Goal: Task Accomplishment & Management: Use online tool/utility

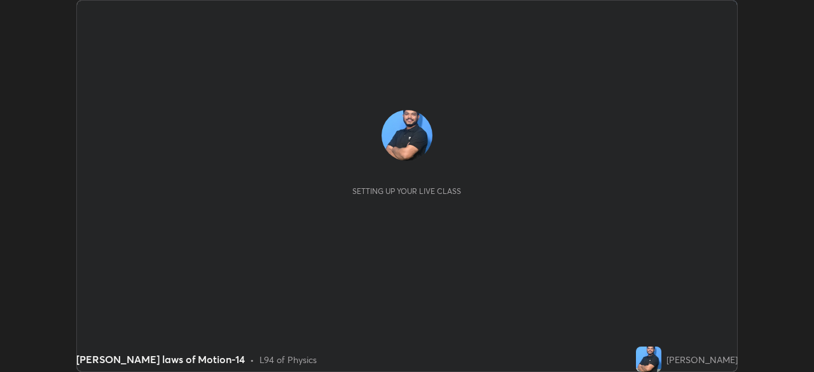
scroll to position [372, 814]
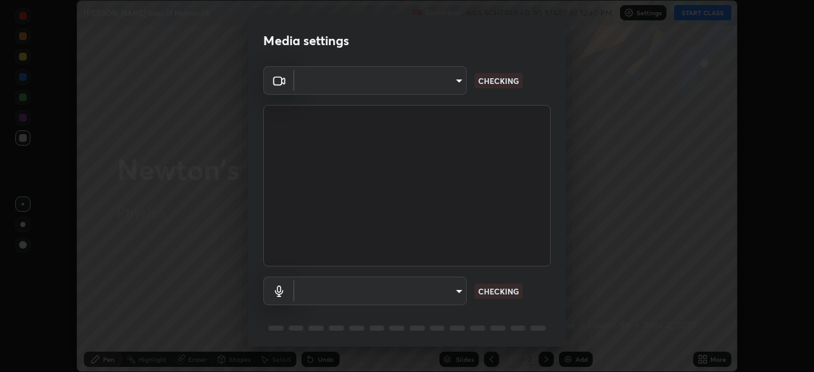
type input "e935e90e6c1ab5daa0dcc92e8481b2929d3357ce8b6dafce0a80e6d5474c7f03"
type input "c6b3c6d5c3a731f4ec6c3b5194e87e8aea126488fd752eaf3c94a14112842a4e"
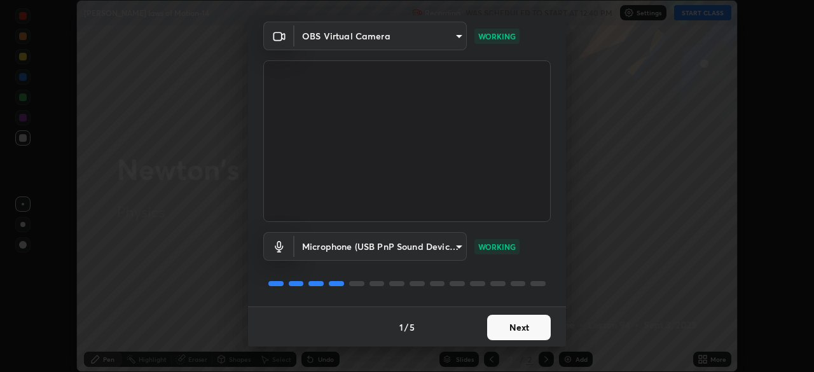
click at [498, 327] on button "Next" at bounding box center [519, 327] width 64 height 25
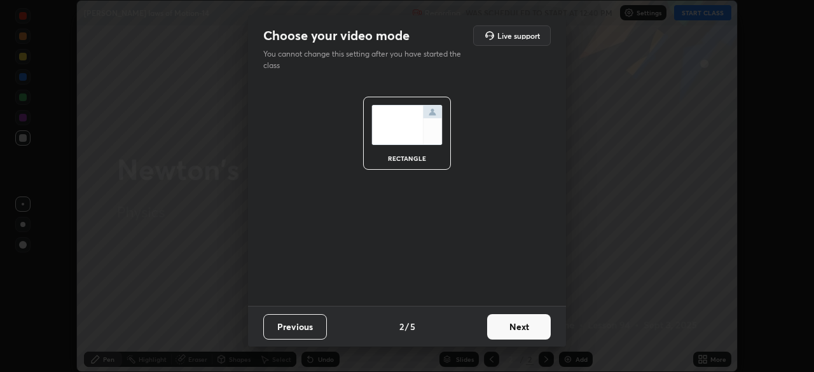
click at [503, 331] on button "Next" at bounding box center [519, 326] width 64 height 25
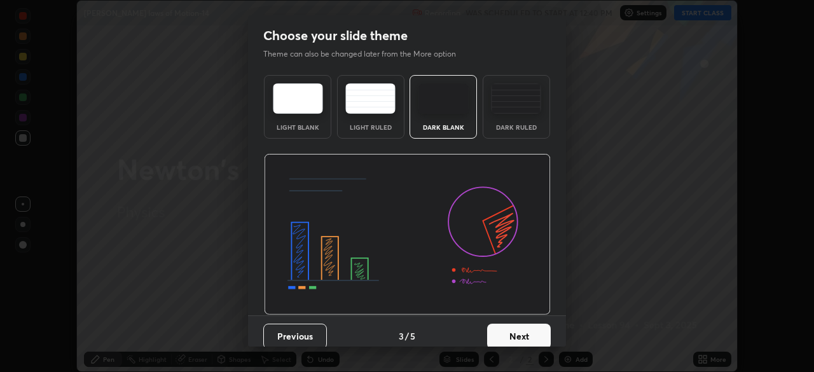
click at [506, 335] on button "Next" at bounding box center [519, 336] width 64 height 25
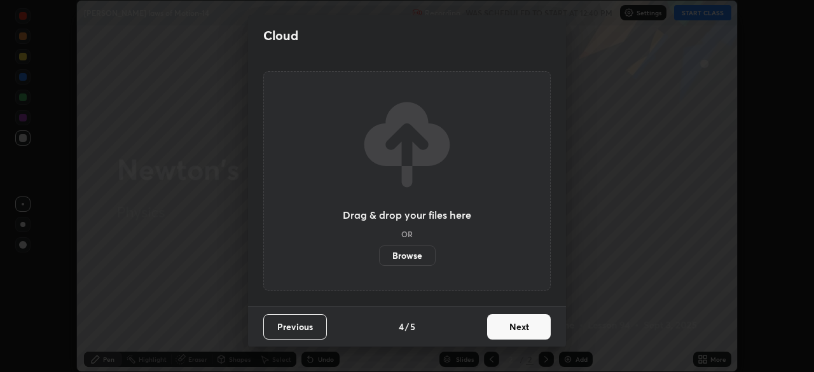
click at [503, 328] on button "Next" at bounding box center [519, 326] width 64 height 25
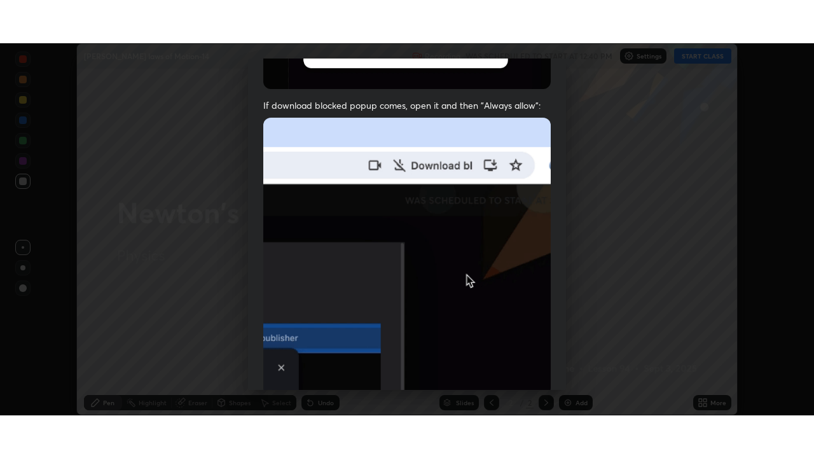
scroll to position [304, 0]
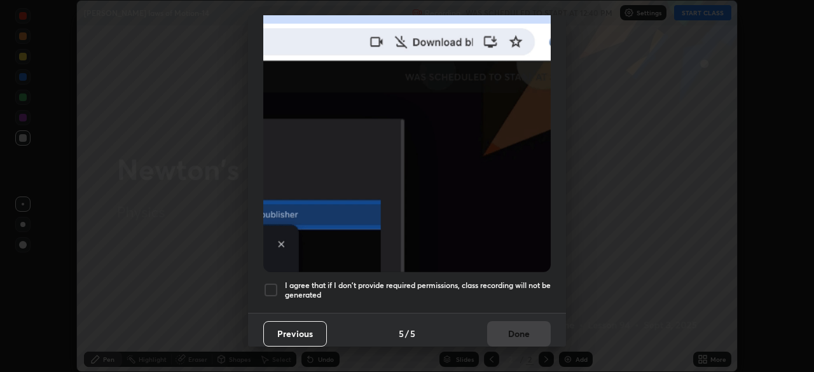
click at [269, 286] on div at bounding box center [270, 289] width 15 height 15
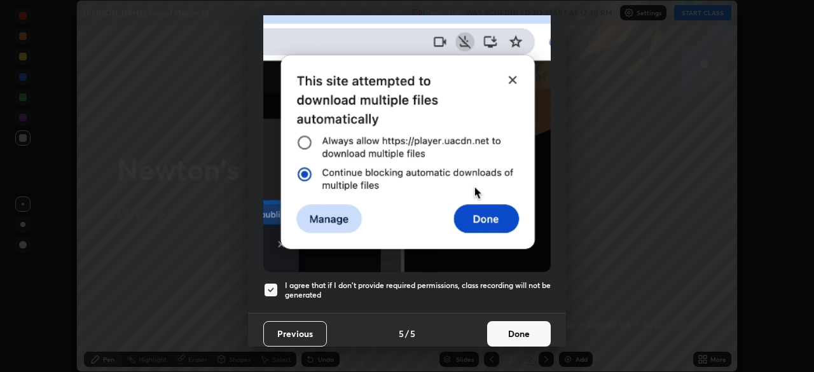
click at [505, 326] on button "Done" at bounding box center [519, 333] width 64 height 25
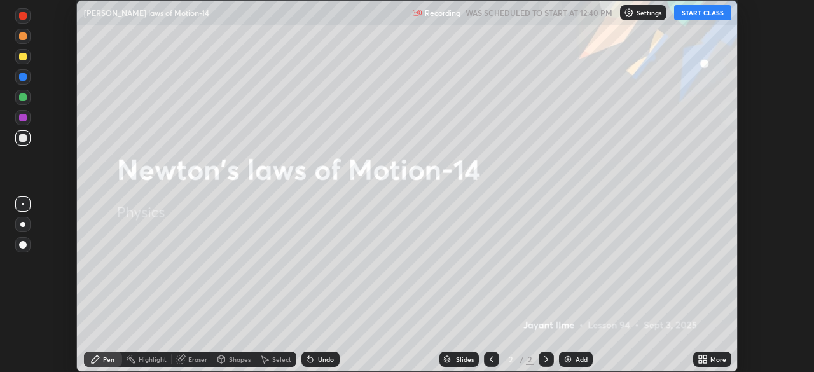
click at [688, 14] on button "START CLASS" at bounding box center [702, 12] width 57 height 15
click at [693, 17] on button "START CLASS" at bounding box center [702, 12] width 57 height 15
click at [707, 359] on icon at bounding box center [703, 359] width 10 height 10
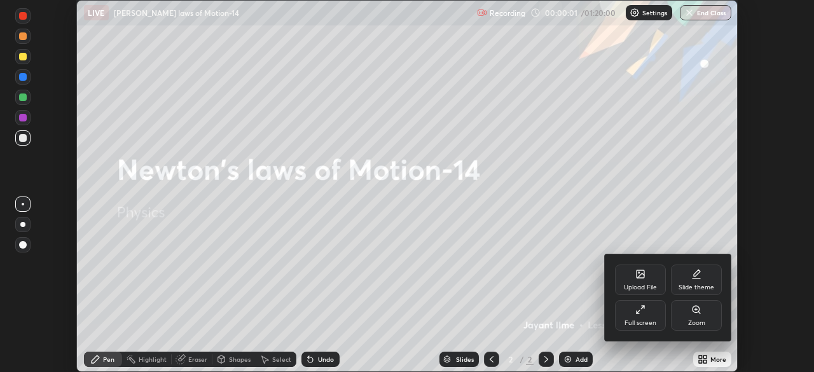
click at [642, 312] on icon at bounding box center [641, 310] width 10 height 10
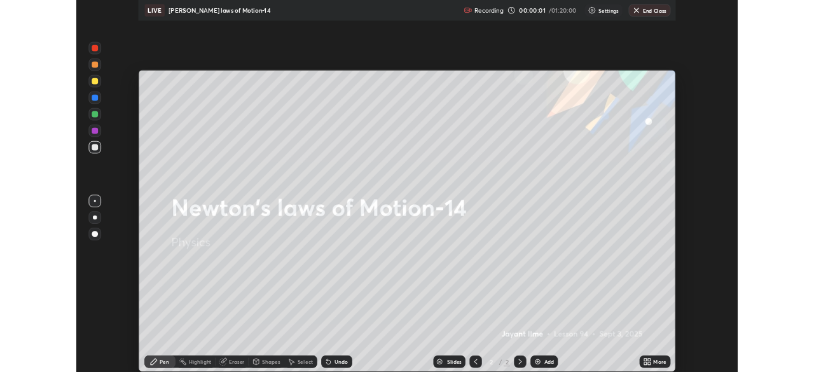
scroll to position [458, 814]
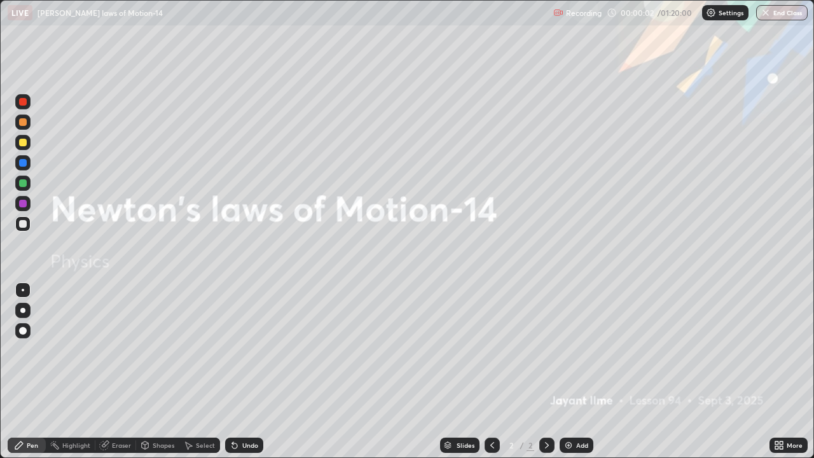
click at [575, 372] on div "Add" at bounding box center [577, 445] width 34 height 15
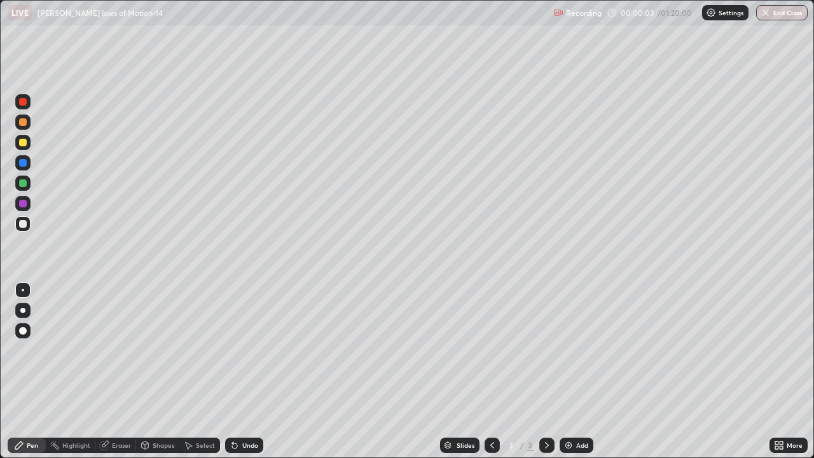
click at [19, 335] on div at bounding box center [22, 330] width 15 height 15
click at [25, 144] on div at bounding box center [23, 143] width 8 height 8
click at [24, 226] on div at bounding box center [23, 224] width 8 height 8
click at [19, 183] on div at bounding box center [23, 183] width 8 height 8
click at [25, 141] on div at bounding box center [23, 143] width 8 height 8
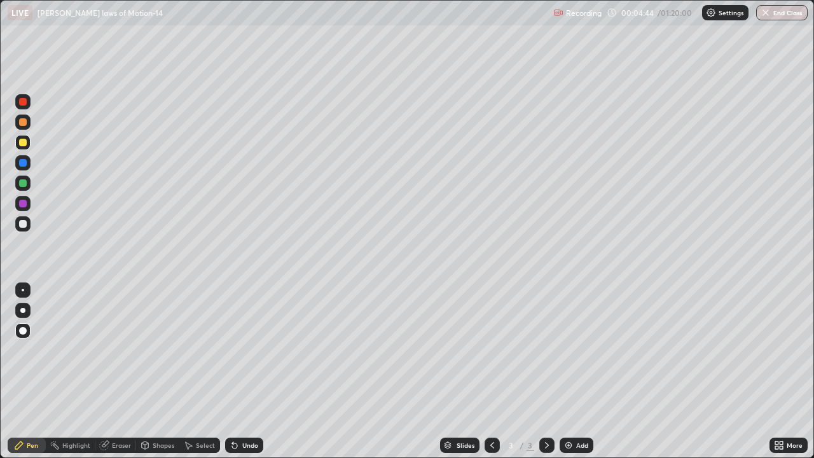
click at [24, 223] on div at bounding box center [23, 224] width 8 height 8
click at [24, 188] on div at bounding box center [22, 183] width 15 height 15
click at [26, 226] on div at bounding box center [22, 223] width 15 height 15
click at [23, 143] on div at bounding box center [23, 143] width 8 height 8
click at [584, 372] on div "Add" at bounding box center [582, 445] width 12 height 6
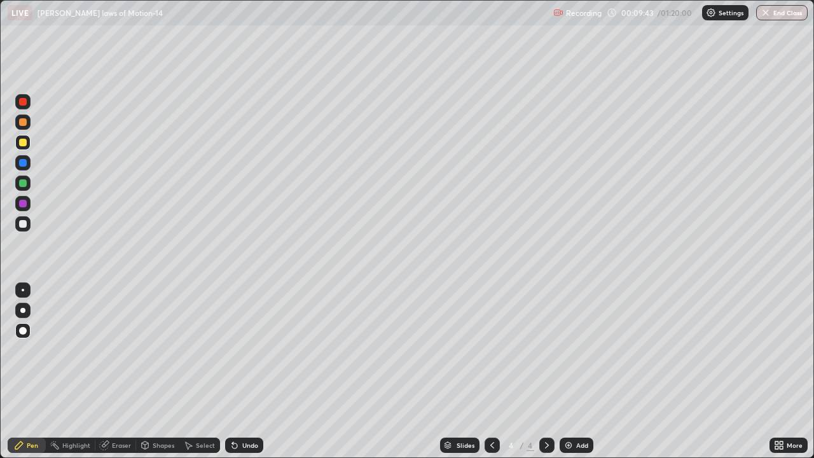
click at [29, 226] on div at bounding box center [22, 223] width 15 height 15
click at [17, 146] on div at bounding box center [22, 142] width 15 height 15
click at [239, 372] on div "Undo" at bounding box center [244, 445] width 38 height 15
click at [242, 372] on div "Undo" at bounding box center [250, 445] width 16 height 6
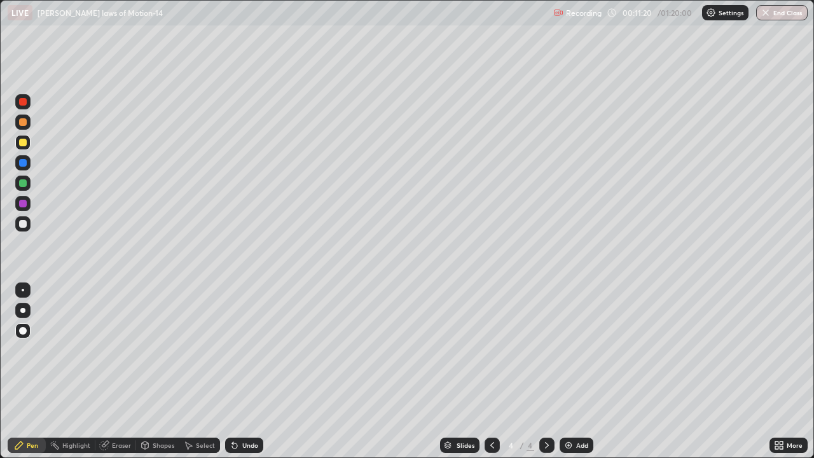
click at [24, 223] on div at bounding box center [23, 224] width 8 height 8
click at [0, 0] on div "LIVE [PERSON_NAME] laws of Motion-14 Recording 00:12:10 / 01:20:00 Settings End…" at bounding box center [407, 12] width 814 height 25
click at [0, 0] on div "LIVE [PERSON_NAME] laws of Motion-14 Recording 00:12:11 / 01:20:00 Settings End…" at bounding box center [407, 12] width 814 height 25
click at [24, 143] on div at bounding box center [23, 143] width 8 height 8
click at [18, 230] on div at bounding box center [22, 223] width 15 height 15
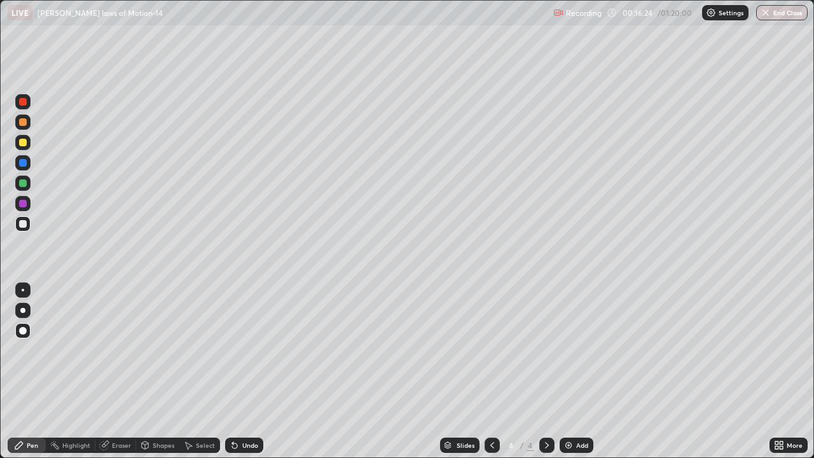
click at [24, 122] on div at bounding box center [23, 122] width 8 height 8
click at [23, 226] on div at bounding box center [23, 224] width 8 height 8
click at [489, 372] on icon at bounding box center [492, 445] width 10 height 10
click at [545, 372] on icon at bounding box center [547, 445] width 4 height 6
click at [192, 372] on icon at bounding box center [188, 445] width 10 height 10
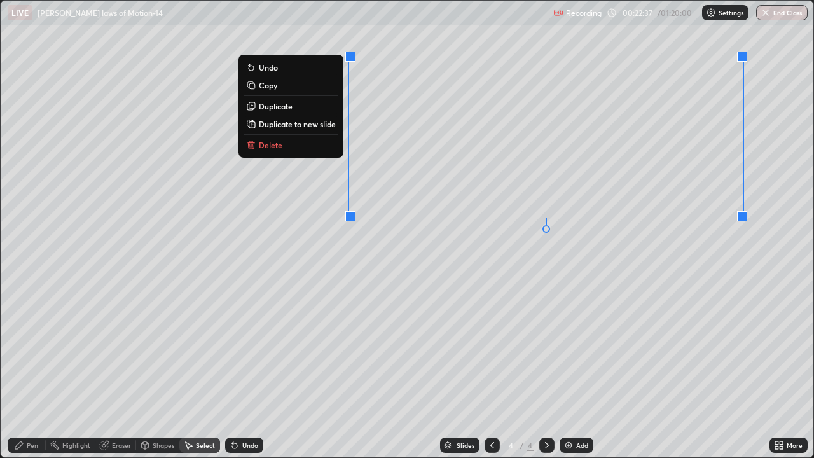
click at [293, 86] on button "Copy" at bounding box center [291, 85] width 95 height 15
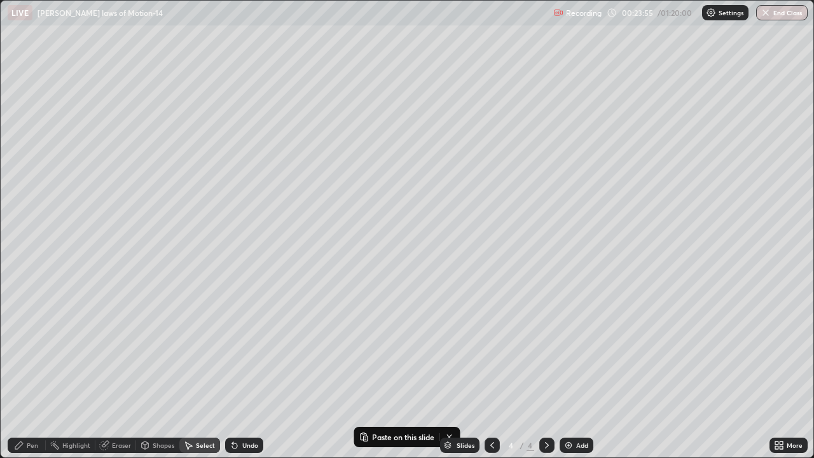
click at [576, 372] on div "Add" at bounding box center [582, 445] width 12 height 6
click at [534, 109] on p "Paste here" at bounding box center [539, 108] width 38 height 10
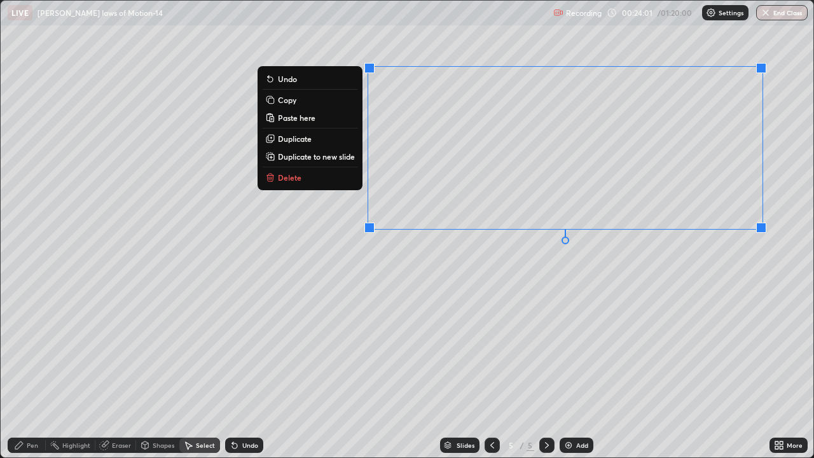
click at [464, 303] on div "0 ° Undo Copy Paste here Duplicate Duplicate to new slide Delete" at bounding box center [408, 229] width 814 height 457
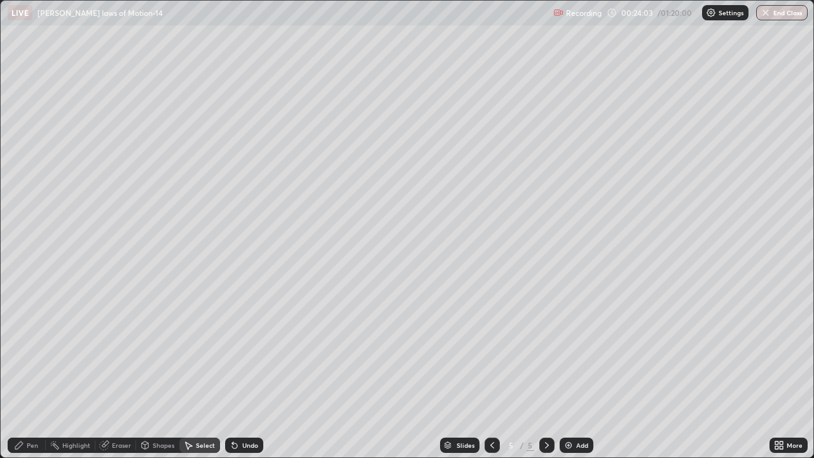
click at [25, 372] on div "Pen" at bounding box center [27, 445] width 38 height 15
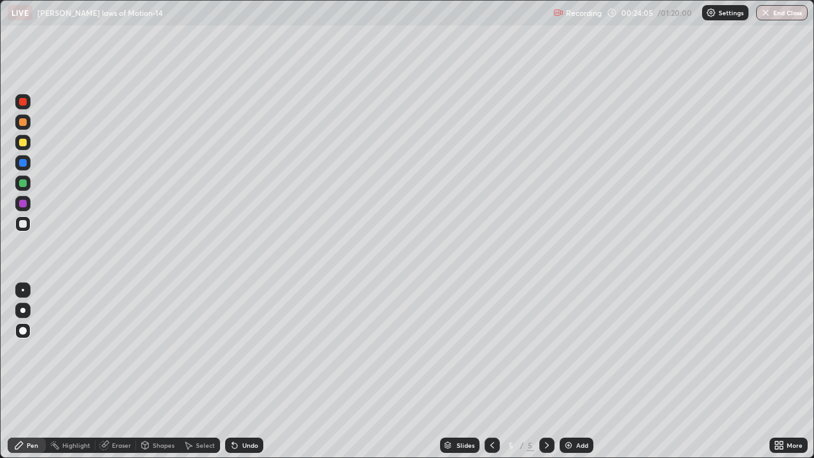
click at [121, 372] on div "Eraser" at bounding box center [121, 445] width 19 height 6
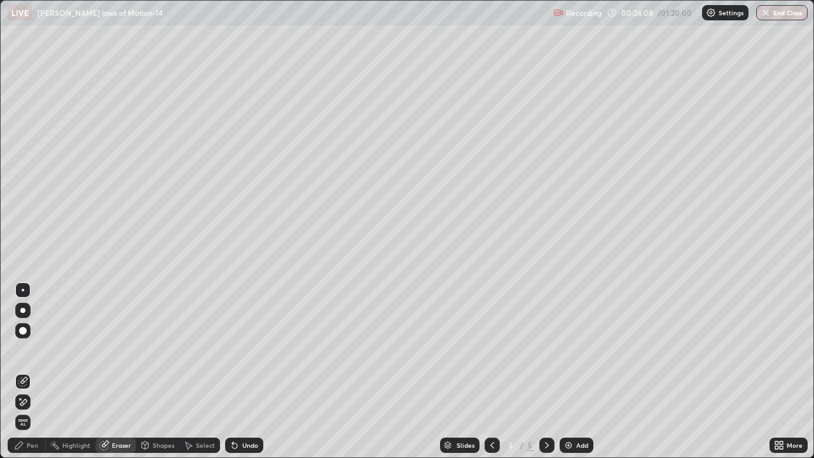
click at [38, 372] on div "Pen" at bounding box center [27, 445] width 38 height 15
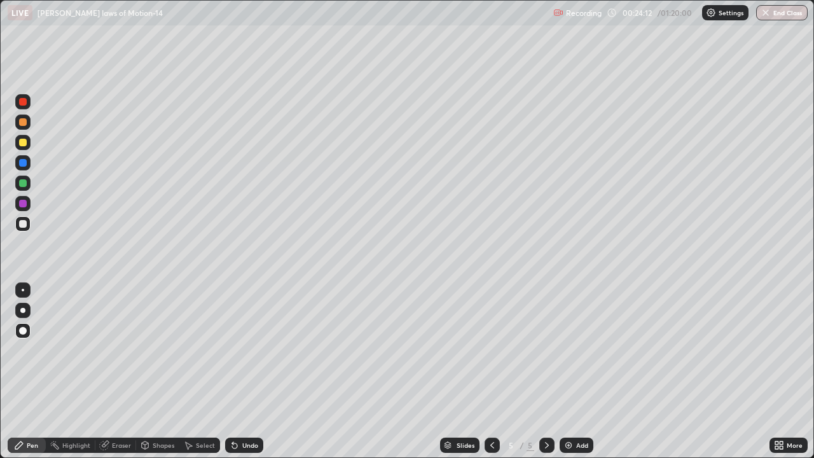
click at [490, 372] on icon at bounding box center [492, 445] width 10 height 10
click at [550, 372] on div at bounding box center [547, 445] width 15 height 15
click at [22, 223] on div at bounding box center [23, 224] width 8 height 8
click at [25, 144] on div at bounding box center [23, 143] width 8 height 8
click at [24, 223] on div at bounding box center [23, 224] width 8 height 8
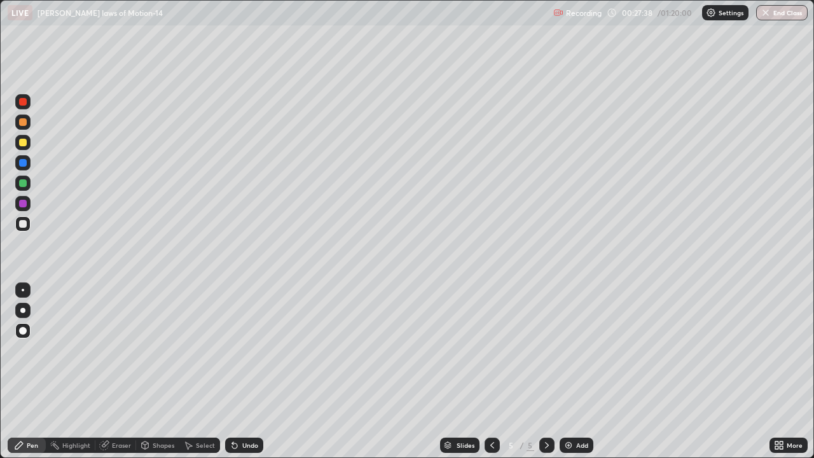
click at [30, 149] on div at bounding box center [22, 142] width 15 height 20
click at [29, 104] on div at bounding box center [22, 101] width 15 height 15
click at [23, 229] on div at bounding box center [22, 223] width 15 height 15
click at [24, 183] on div at bounding box center [23, 183] width 8 height 8
click at [23, 225] on div at bounding box center [23, 224] width 8 height 8
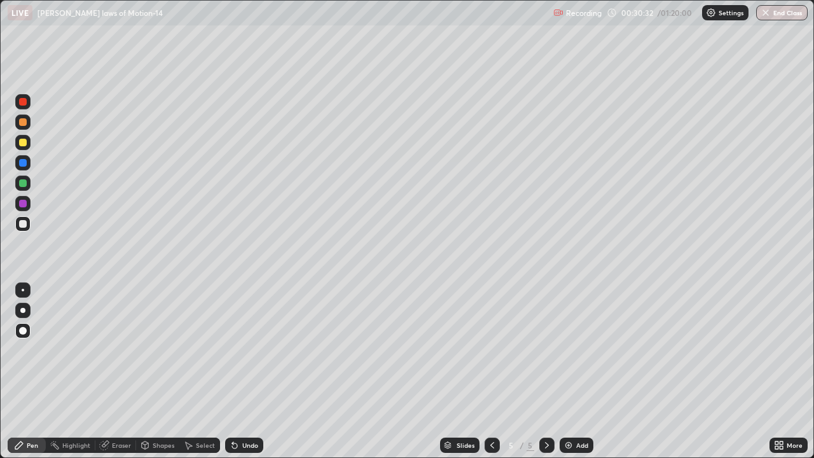
click at [573, 372] on div "Add" at bounding box center [577, 445] width 34 height 15
click at [25, 150] on div at bounding box center [22, 142] width 15 height 15
click at [247, 372] on div "Undo" at bounding box center [250, 445] width 16 height 6
click at [242, 372] on div "Undo" at bounding box center [250, 445] width 16 height 6
click at [18, 223] on div at bounding box center [22, 223] width 15 height 15
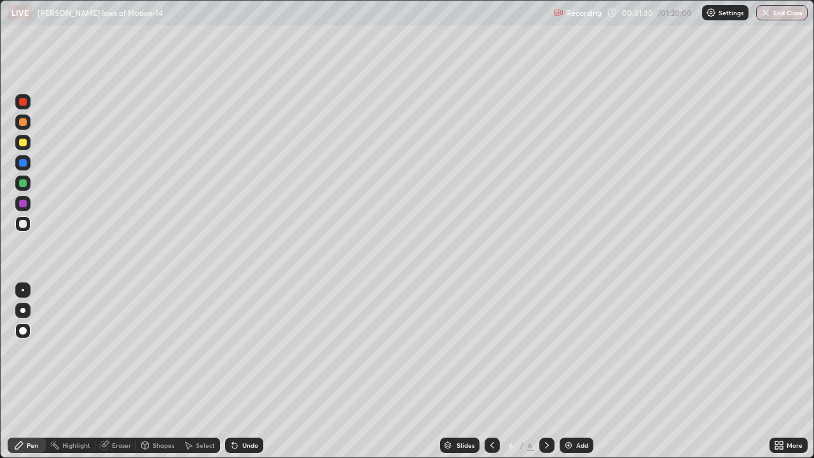
click at [24, 145] on div at bounding box center [23, 143] width 8 height 8
click at [22, 225] on div at bounding box center [23, 224] width 8 height 8
click at [20, 226] on div at bounding box center [23, 224] width 8 height 8
click at [0, 0] on div "LIVE [PERSON_NAME] laws of Motion-14 Recording 00:33:21 / 01:20:00 Settings End…" at bounding box center [407, 12] width 814 height 25
click at [239, 372] on div "Undo" at bounding box center [244, 445] width 38 height 15
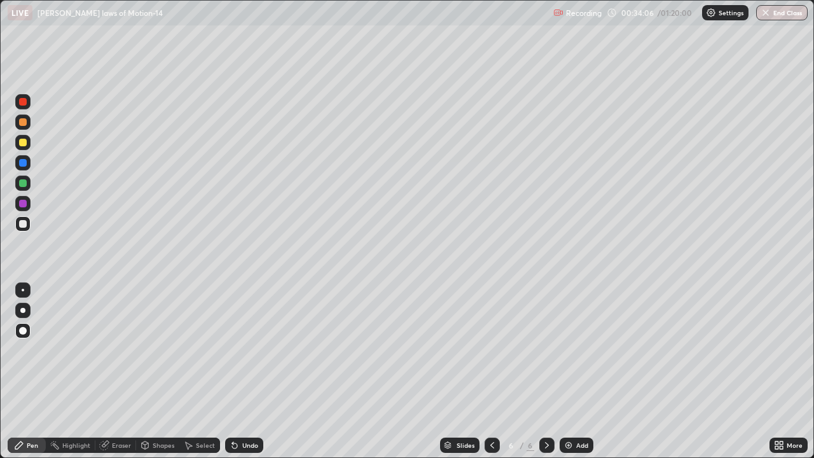
click at [240, 372] on div "Undo" at bounding box center [244, 445] width 38 height 15
click at [568, 372] on img at bounding box center [569, 445] width 10 height 10
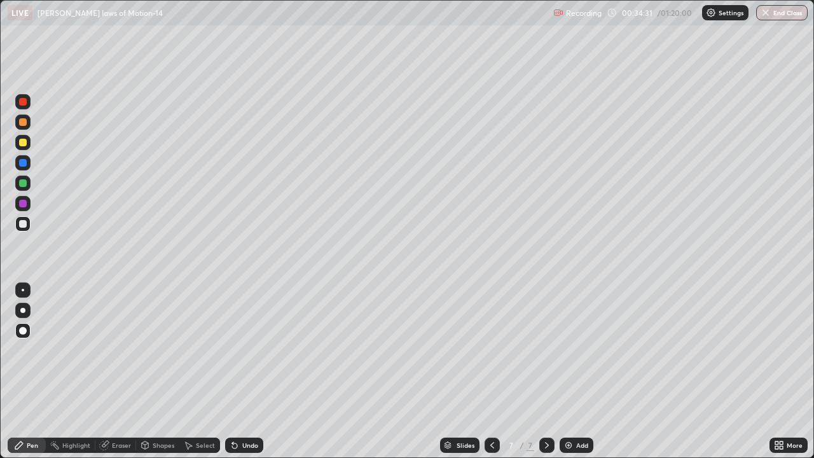
click at [487, 372] on icon at bounding box center [492, 445] width 10 height 10
click at [162, 372] on div "Shapes" at bounding box center [157, 445] width 43 height 15
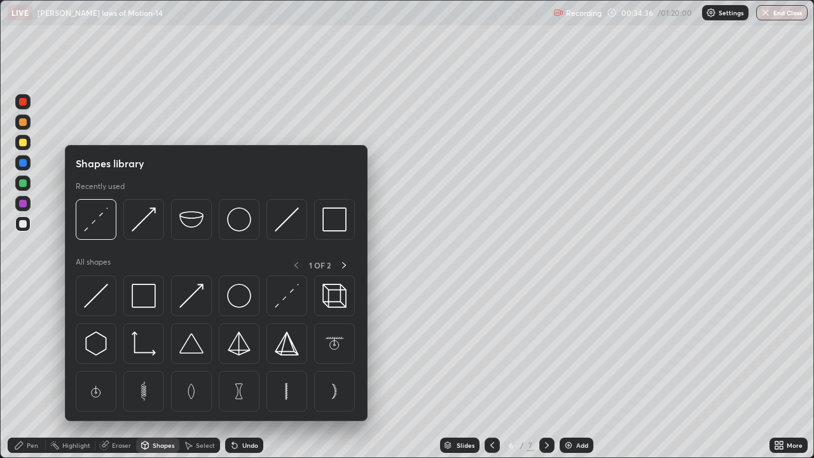
click at [199, 372] on div "Select" at bounding box center [205, 445] width 19 height 6
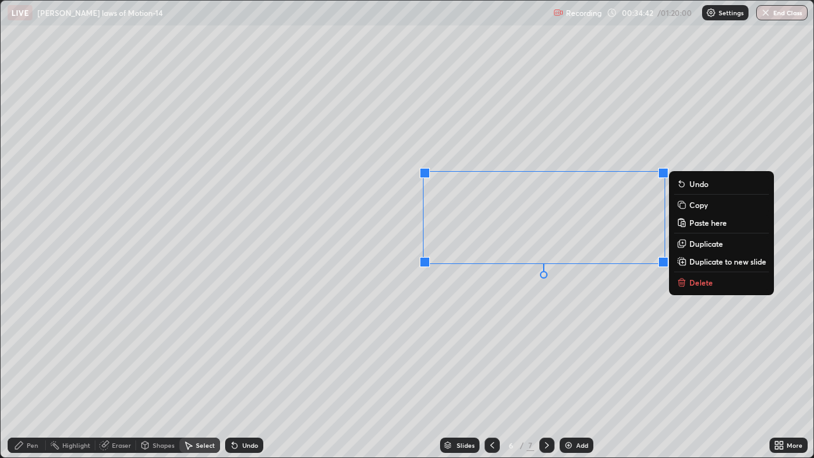
click at [705, 244] on p "Duplicate" at bounding box center [707, 244] width 34 height 10
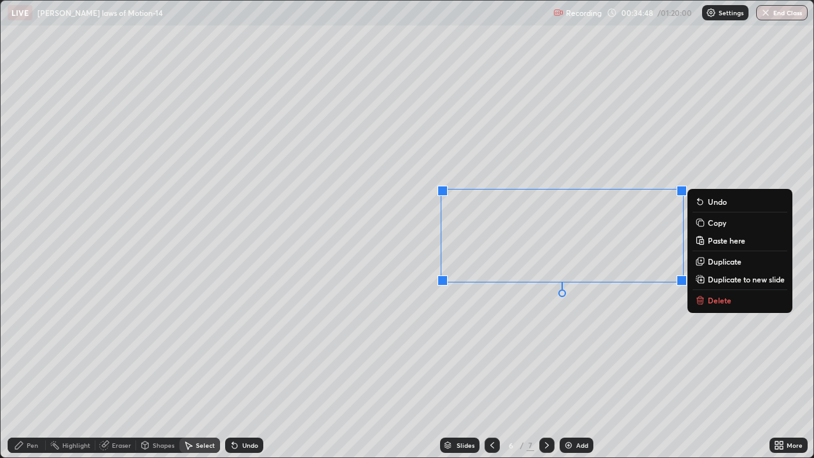
click at [721, 225] on p "Copy" at bounding box center [717, 223] width 18 height 10
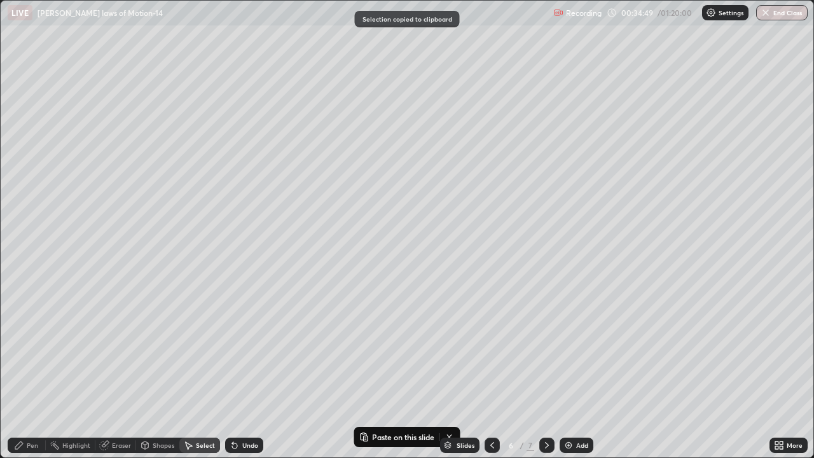
click at [543, 372] on icon at bounding box center [547, 445] width 10 height 10
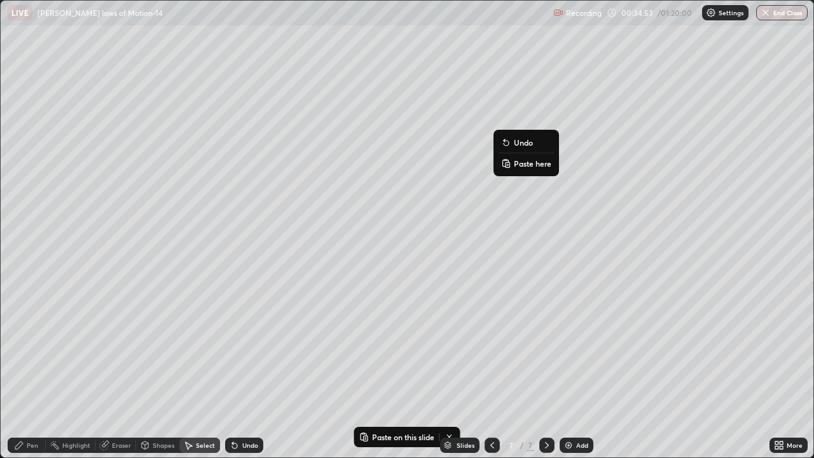
click at [520, 165] on p "Paste here" at bounding box center [533, 163] width 38 height 10
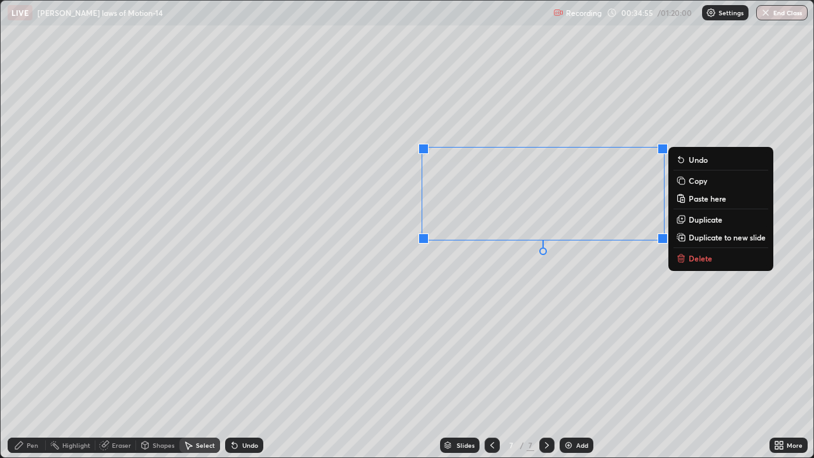
click at [410, 315] on div "0 ° Undo Copy Paste here Duplicate Duplicate to new slide Delete" at bounding box center [408, 229] width 814 height 457
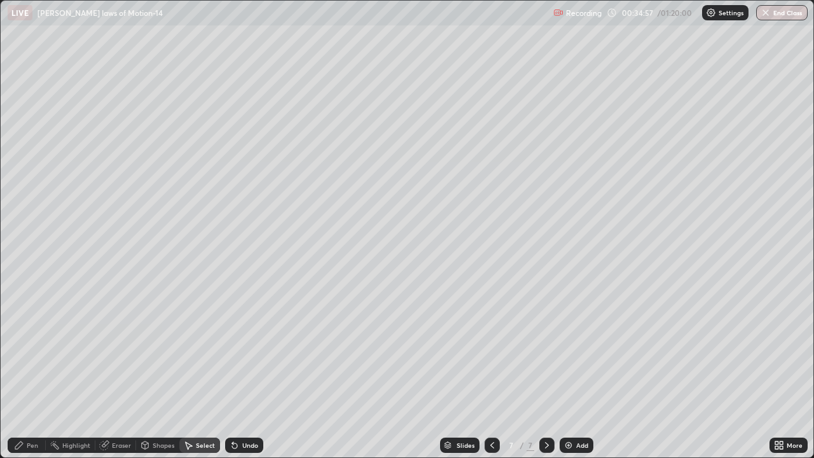
click at [24, 372] on div "Pen" at bounding box center [27, 445] width 38 height 15
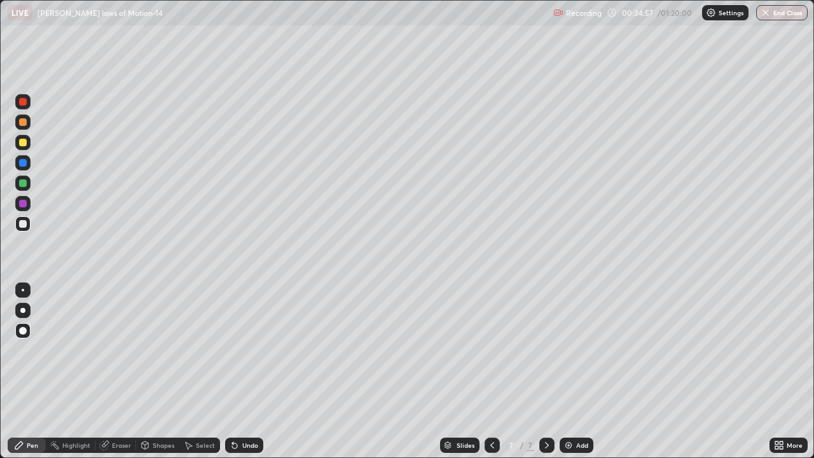
click at [25, 223] on div at bounding box center [23, 224] width 8 height 8
click at [22, 145] on div at bounding box center [23, 143] width 8 height 8
click at [23, 225] on div at bounding box center [23, 224] width 8 height 8
click at [115, 372] on div "Eraser" at bounding box center [121, 445] width 19 height 6
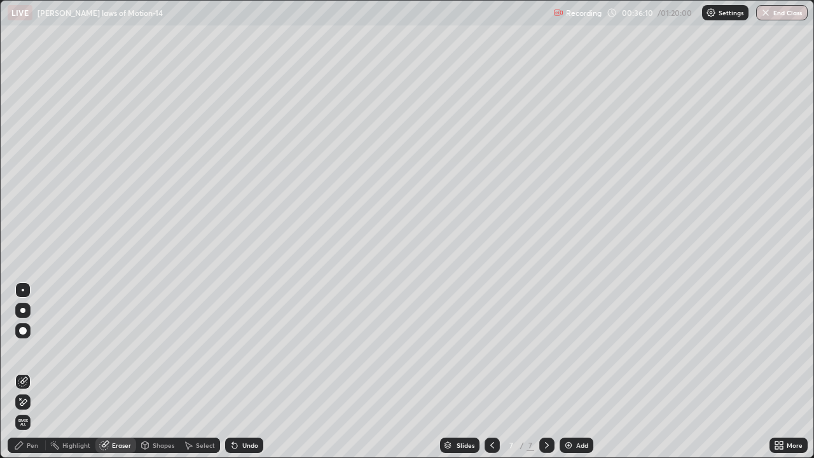
click at [37, 372] on div "Pen" at bounding box center [32, 445] width 11 height 6
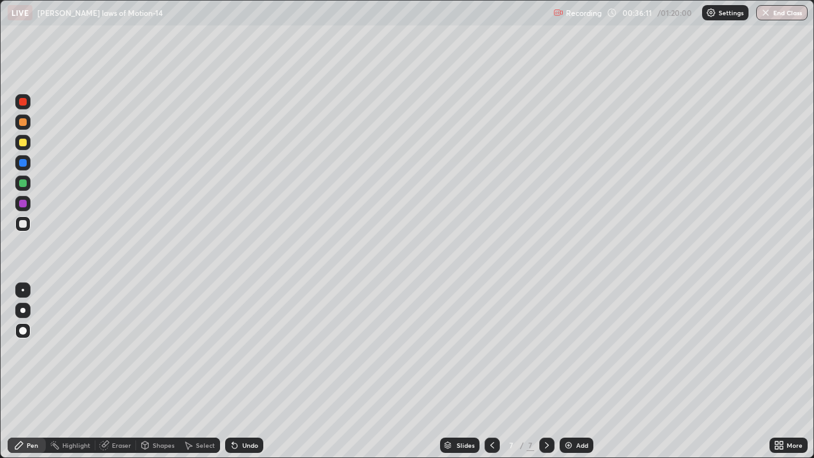
click at [24, 143] on div at bounding box center [23, 143] width 8 height 8
click at [24, 226] on div at bounding box center [23, 224] width 8 height 8
click at [111, 372] on div "Eraser" at bounding box center [115, 445] width 41 height 15
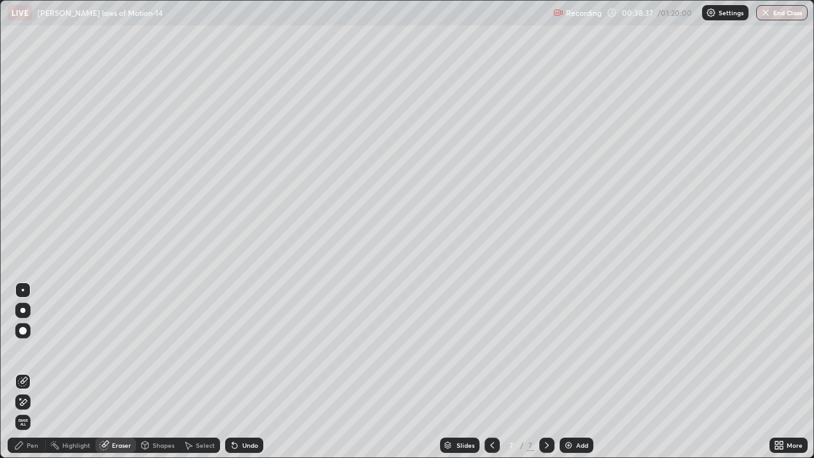
click at [36, 372] on div "Pen" at bounding box center [27, 445] width 38 height 15
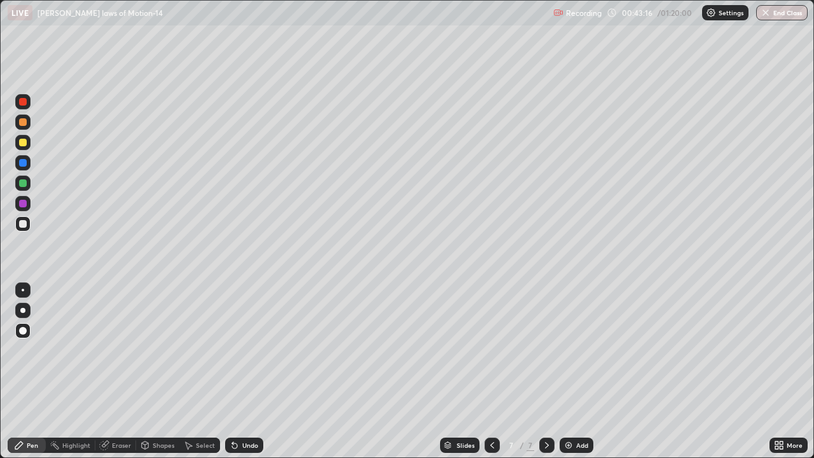
click at [573, 372] on div "Add" at bounding box center [577, 445] width 34 height 15
click at [24, 149] on div at bounding box center [22, 142] width 15 height 15
click at [24, 224] on div at bounding box center [23, 224] width 8 height 8
click at [23, 145] on div at bounding box center [23, 143] width 8 height 8
click at [23, 226] on div at bounding box center [23, 224] width 8 height 8
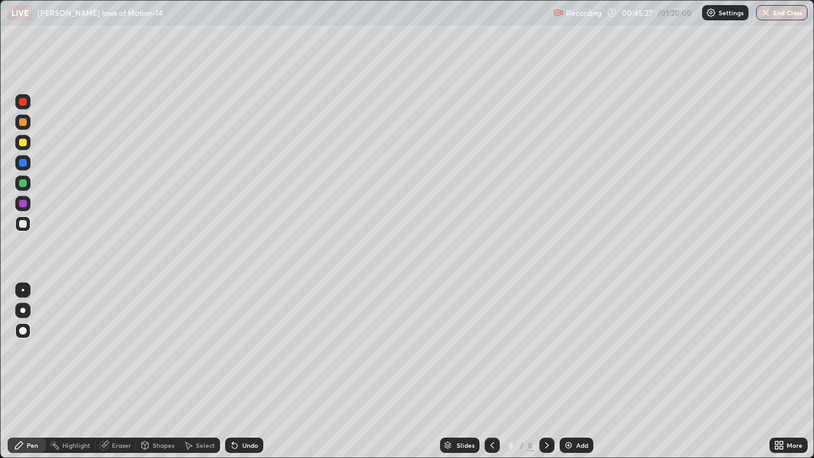
click at [25, 180] on div at bounding box center [23, 183] width 8 height 8
click at [23, 144] on div at bounding box center [23, 143] width 8 height 8
click at [1, 0] on div "LIVE [PERSON_NAME] laws of Motion-14 Recording 00:45:42 / 01:20:00 Settings End…" at bounding box center [407, 12] width 814 height 25
click at [0, 0] on div "LIVE [PERSON_NAME] laws of Motion-14 Recording 00:45:48 / 01:20:00 Settings End…" at bounding box center [407, 12] width 814 height 25
click at [0, 0] on div "LIVE [PERSON_NAME] laws of Motion-14 Recording 00:45:50 / 01:20:00 Settings End…" at bounding box center [407, 12] width 814 height 25
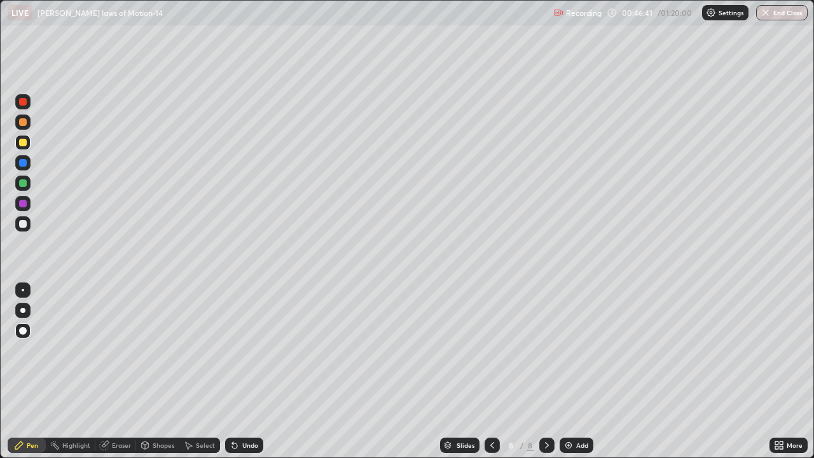
click at [24, 226] on div at bounding box center [23, 224] width 8 height 8
click at [568, 372] on img at bounding box center [569, 445] width 10 height 10
click at [26, 144] on div at bounding box center [23, 143] width 8 height 8
click at [22, 223] on div at bounding box center [23, 224] width 8 height 8
click at [25, 141] on div at bounding box center [23, 143] width 8 height 8
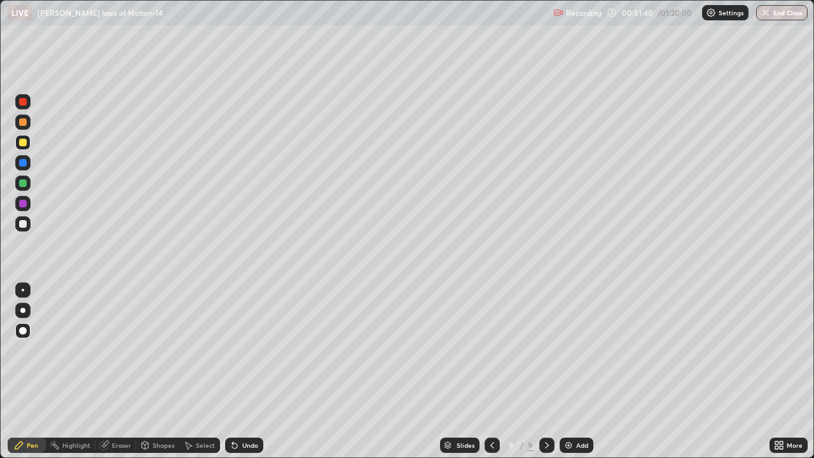
click at [25, 219] on div at bounding box center [22, 223] width 15 height 15
click at [22, 184] on div at bounding box center [23, 183] width 8 height 8
click at [23, 226] on div at bounding box center [23, 224] width 8 height 8
click at [25, 183] on div at bounding box center [23, 183] width 8 height 8
click at [29, 145] on div at bounding box center [22, 142] width 15 height 15
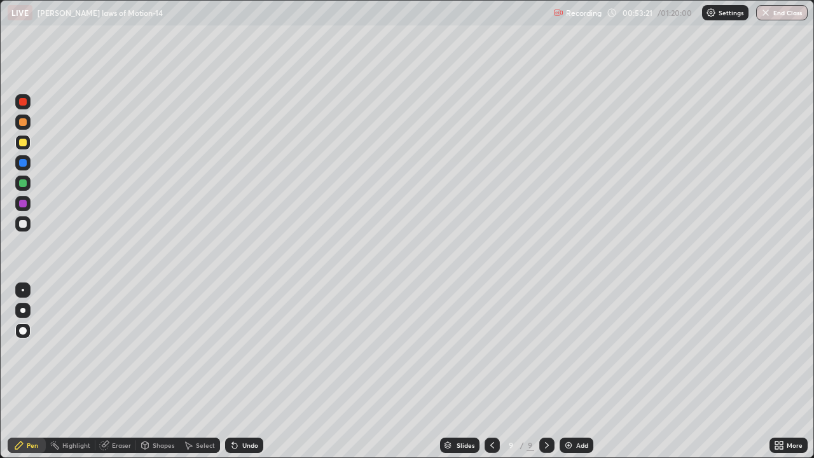
click at [19, 225] on div at bounding box center [23, 224] width 8 height 8
click at [243, 372] on div "Undo" at bounding box center [250, 445] width 16 height 6
click at [244, 372] on div "Undo" at bounding box center [250, 445] width 16 height 6
click at [239, 372] on div "Undo" at bounding box center [244, 445] width 38 height 15
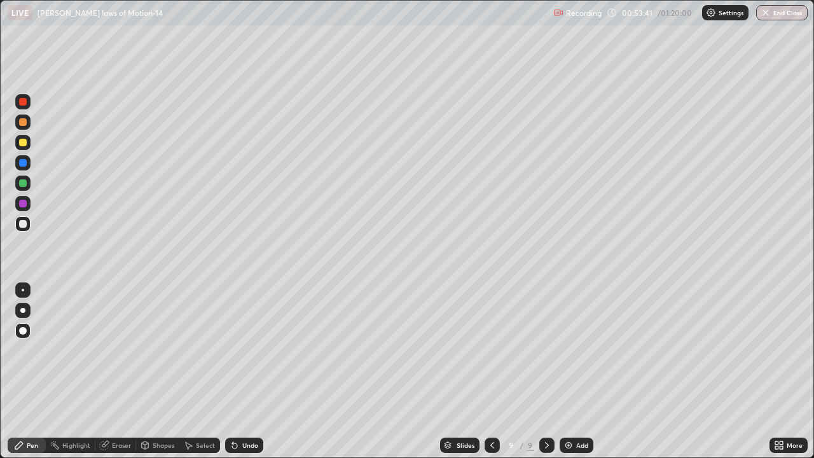
click at [240, 372] on div "Undo" at bounding box center [244, 445] width 38 height 15
click at [239, 372] on div "Undo" at bounding box center [244, 445] width 38 height 15
click at [244, 372] on div "Undo" at bounding box center [250, 445] width 16 height 6
click at [246, 372] on div "Undo" at bounding box center [250, 445] width 16 height 6
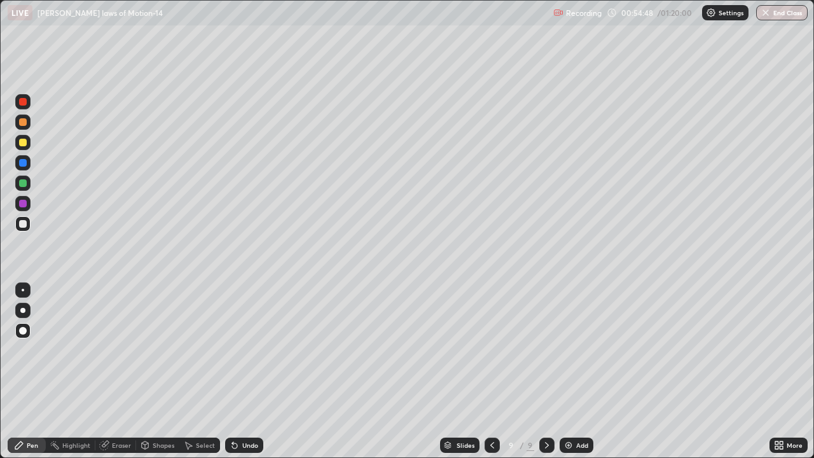
click at [576, 372] on div "Add" at bounding box center [577, 445] width 34 height 15
click at [24, 143] on div at bounding box center [23, 143] width 8 height 8
click at [24, 230] on div at bounding box center [22, 223] width 15 height 15
click at [24, 142] on div at bounding box center [23, 143] width 8 height 8
click at [23, 202] on div at bounding box center [23, 204] width 8 height 8
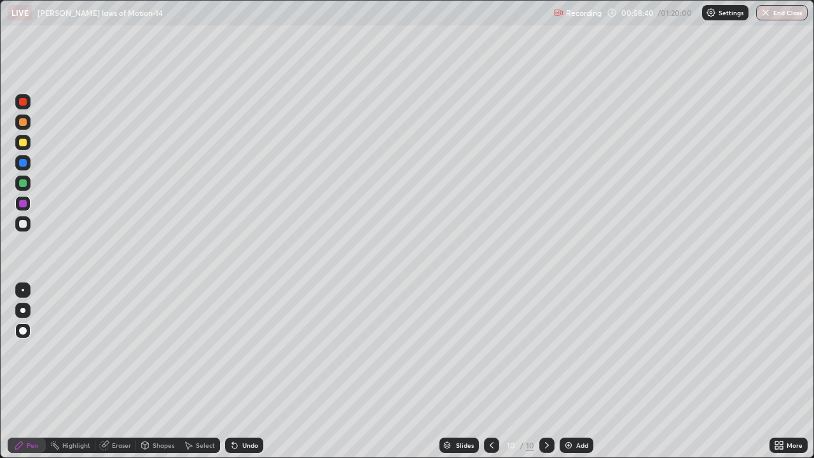
click at [25, 230] on div at bounding box center [22, 223] width 15 height 15
click at [25, 143] on div at bounding box center [23, 143] width 8 height 8
click at [21, 219] on div at bounding box center [22, 223] width 15 height 15
click at [25, 164] on div at bounding box center [23, 163] width 8 height 8
click at [25, 181] on div at bounding box center [23, 183] width 8 height 8
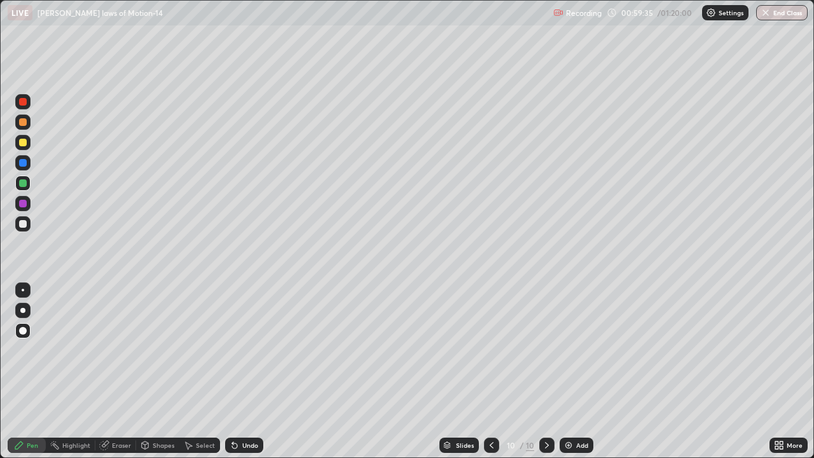
click at [22, 223] on div at bounding box center [23, 224] width 8 height 8
click at [237, 372] on div "Undo" at bounding box center [244, 445] width 38 height 15
click at [238, 372] on div "Undo" at bounding box center [244, 445] width 38 height 15
click at [239, 372] on div "Undo" at bounding box center [244, 445] width 38 height 15
click at [237, 372] on icon at bounding box center [235, 445] width 10 height 10
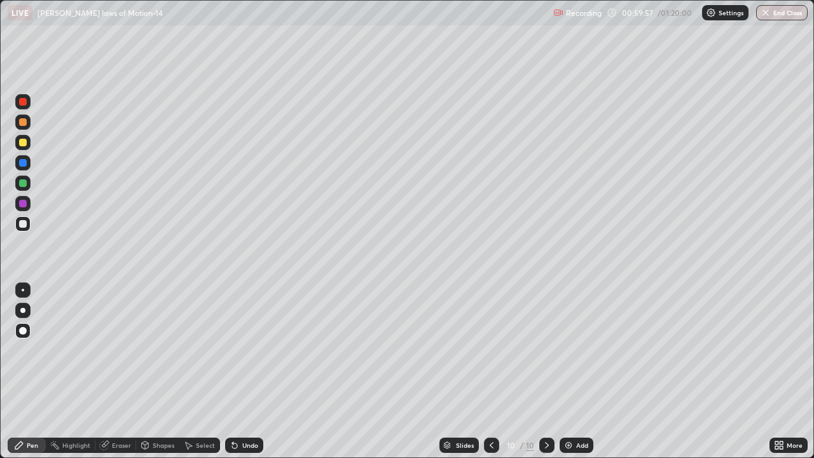
click at [239, 372] on div "Undo" at bounding box center [244, 445] width 38 height 15
click at [247, 372] on div "Undo" at bounding box center [250, 445] width 16 height 6
click at [242, 372] on div "Undo" at bounding box center [250, 445] width 16 height 6
click at [244, 372] on div "Undo" at bounding box center [250, 445] width 16 height 6
click at [570, 372] on img at bounding box center [569, 445] width 10 height 10
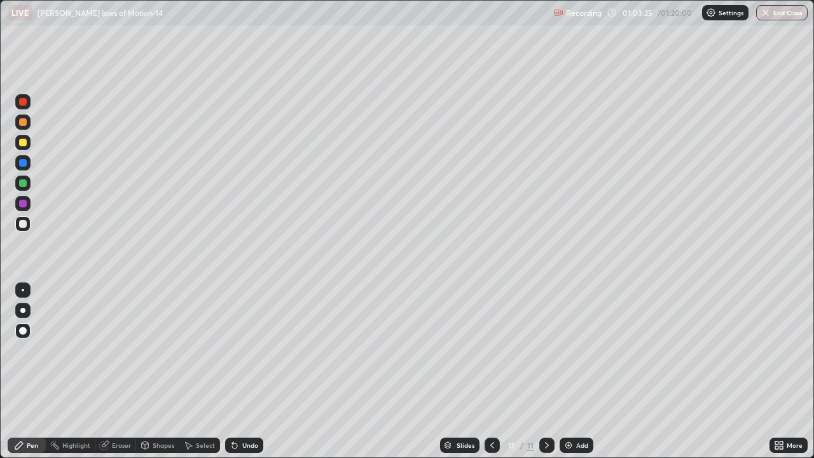
click at [23, 143] on div at bounding box center [23, 143] width 8 height 8
click at [243, 372] on div "Undo" at bounding box center [250, 445] width 16 height 6
click at [245, 372] on div "Undo" at bounding box center [250, 445] width 16 height 6
click at [20, 224] on div at bounding box center [23, 224] width 8 height 8
click at [29, 143] on div at bounding box center [22, 142] width 15 height 15
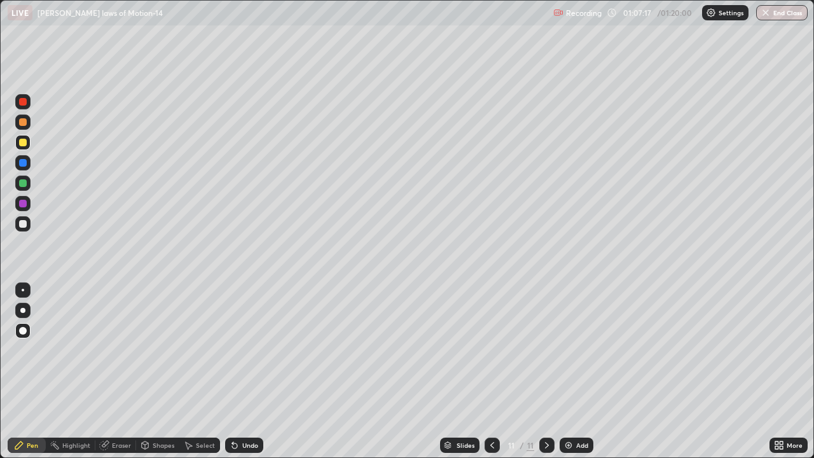
click at [20, 218] on div at bounding box center [22, 223] width 15 height 15
click at [240, 372] on div "Undo" at bounding box center [244, 445] width 38 height 15
click at [24, 183] on div at bounding box center [23, 183] width 8 height 8
click at [20, 224] on div at bounding box center [23, 224] width 8 height 8
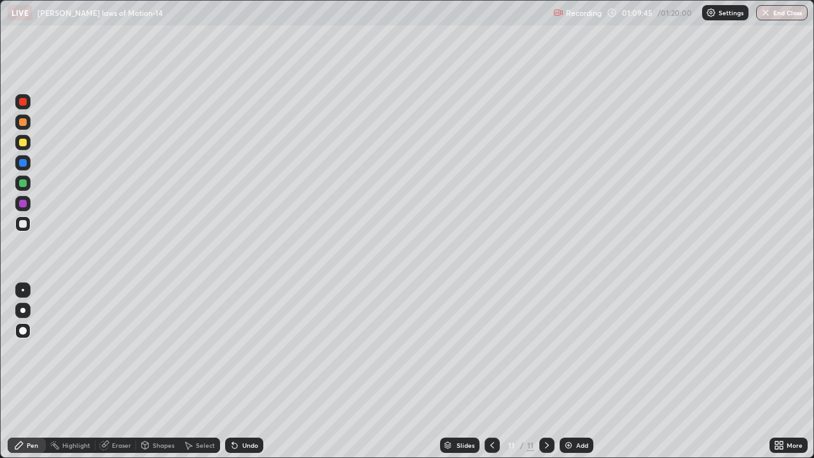
click at [576, 372] on div "Add" at bounding box center [582, 445] width 12 height 6
click at [248, 372] on div "Undo" at bounding box center [244, 445] width 38 height 15
click at [161, 372] on div "Shapes" at bounding box center [164, 445] width 22 height 6
click at [109, 372] on div "Eraser" at bounding box center [115, 445] width 41 height 15
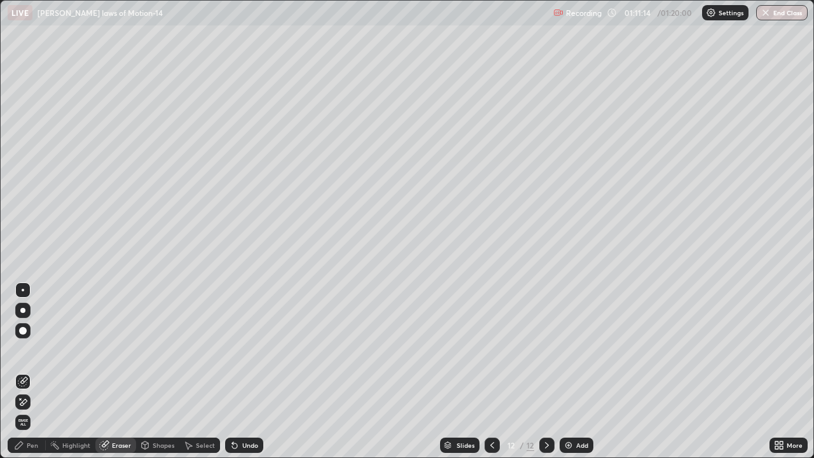
click at [34, 372] on div "Pen" at bounding box center [32, 445] width 11 height 6
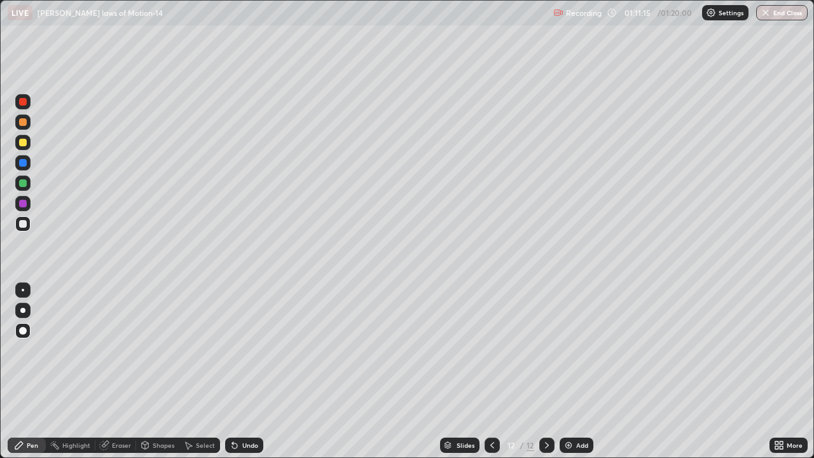
click at [29, 144] on div at bounding box center [22, 142] width 15 height 15
click at [24, 224] on div at bounding box center [23, 224] width 8 height 8
click at [17, 145] on div at bounding box center [22, 142] width 15 height 15
click at [783, 372] on icon at bounding box center [781, 447] width 3 height 3
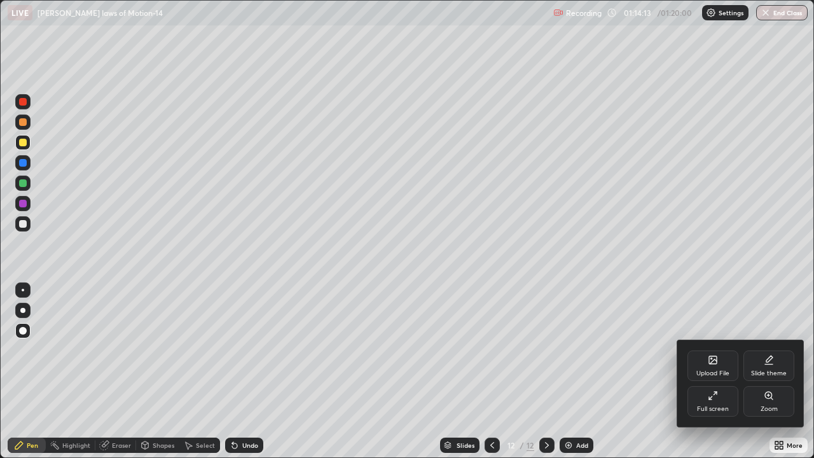
click at [711, 372] on icon at bounding box center [713, 396] width 10 height 10
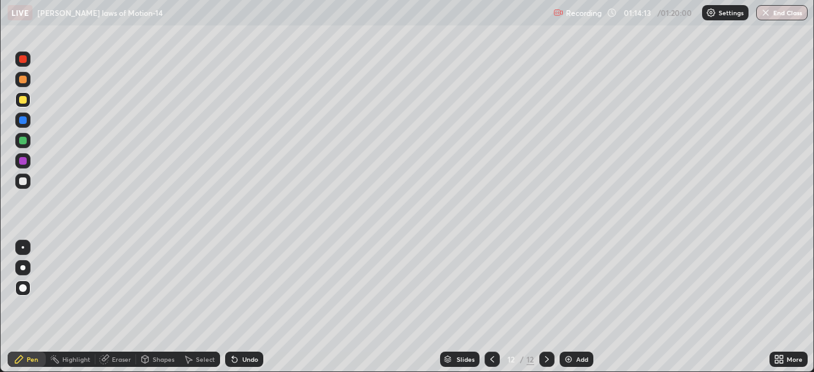
scroll to position [63251, 62809]
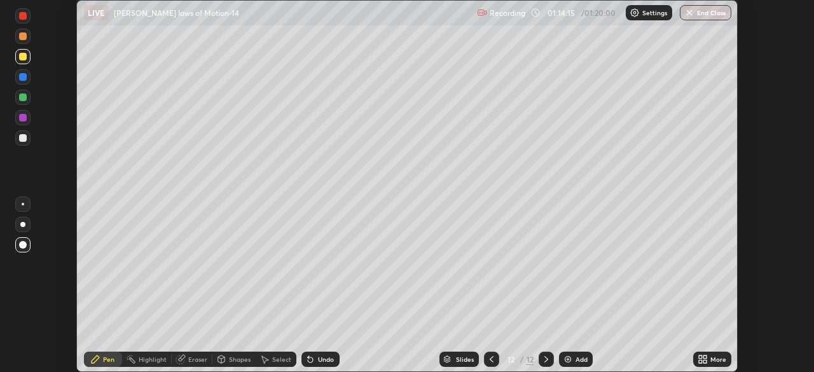
click at [699, 13] on button "End Class" at bounding box center [706, 12] width 52 height 15
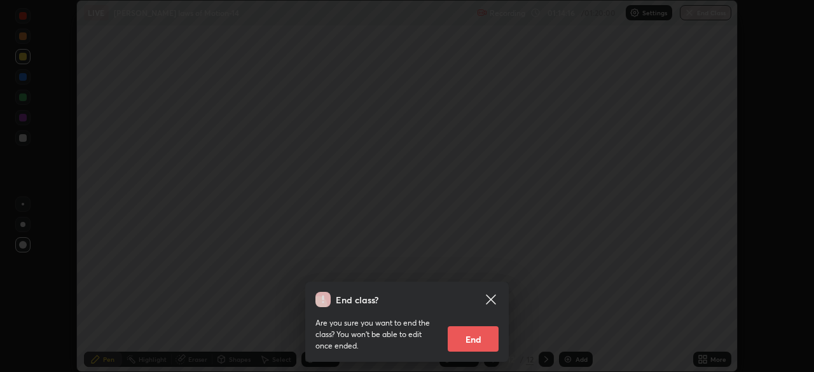
click at [466, 340] on button "End" at bounding box center [473, 338] width 51 height 25
